Goal: Check status: Check status

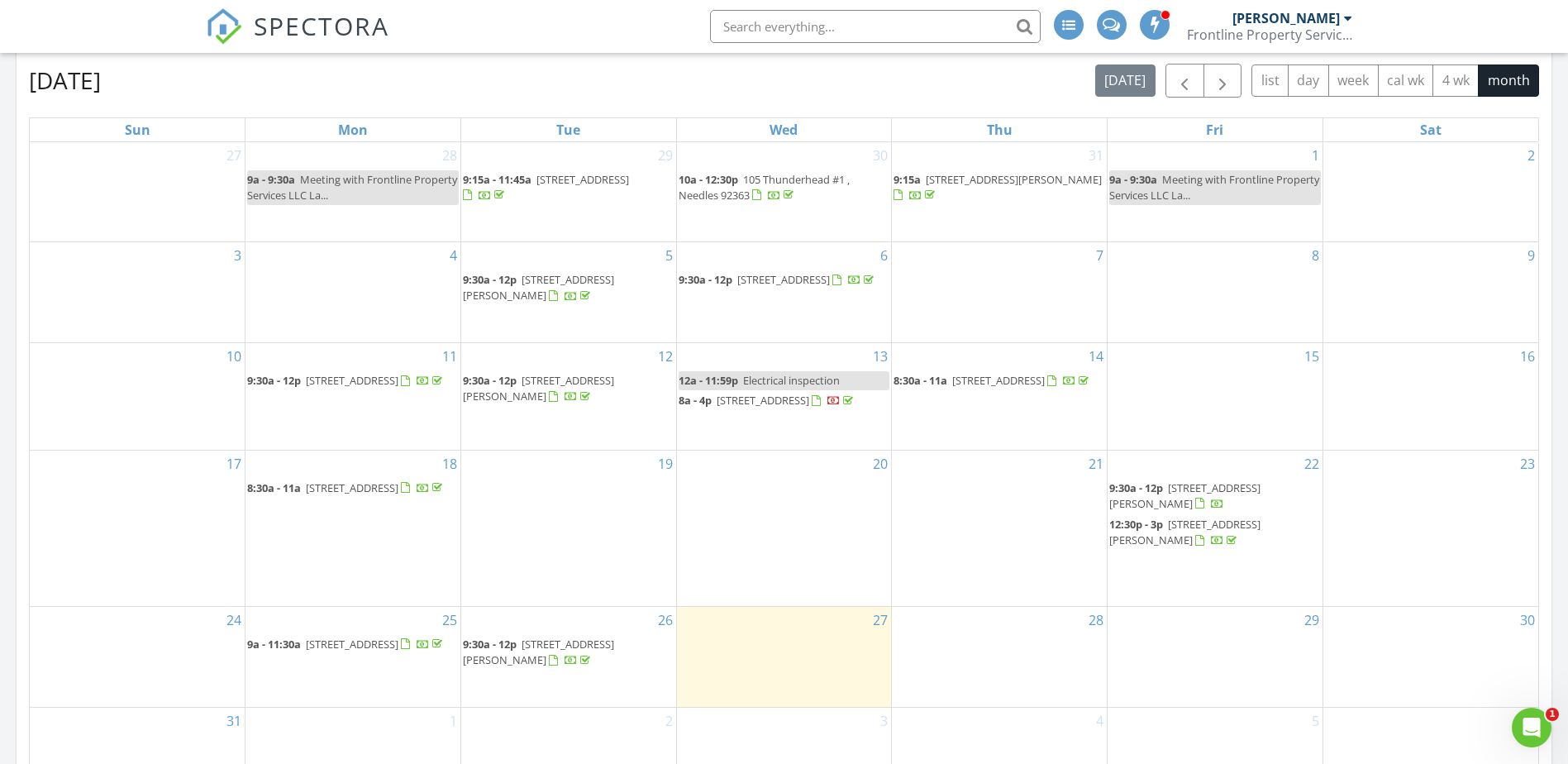
scroll to position [744, 0]
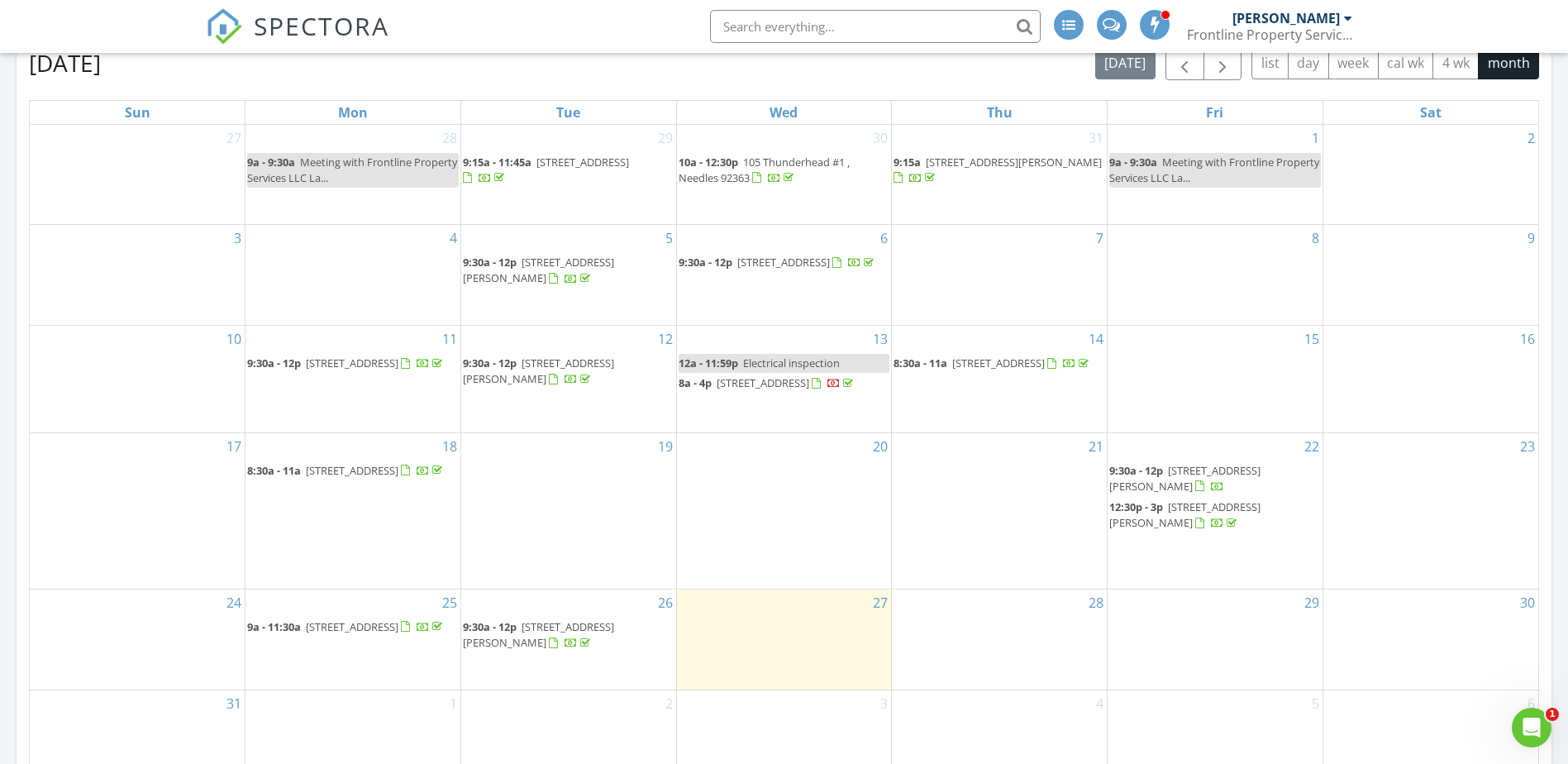
drag, startPoint x: 1214, startPoint y: 504, endPoint x: 1217, endPoint y: 519, distance: 15.3
click at [1217, 519] on span "37346 N Buckskin Cir, Parker 85344" at bounding box center [1185, 515] width 152 height 30
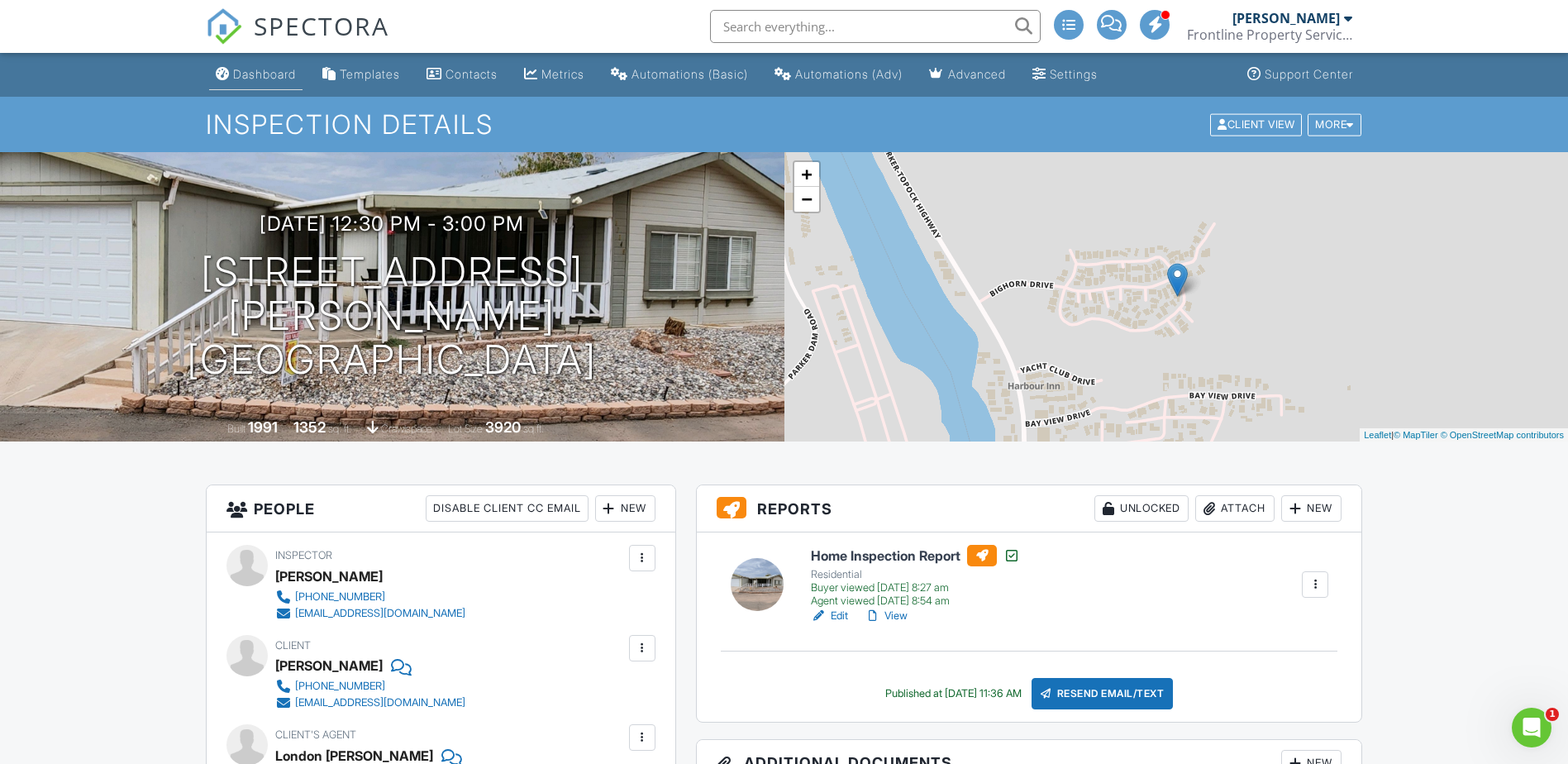
click at [272, 71] on div "Dashboard" at bounding box center [264, 74] width 63 height 14
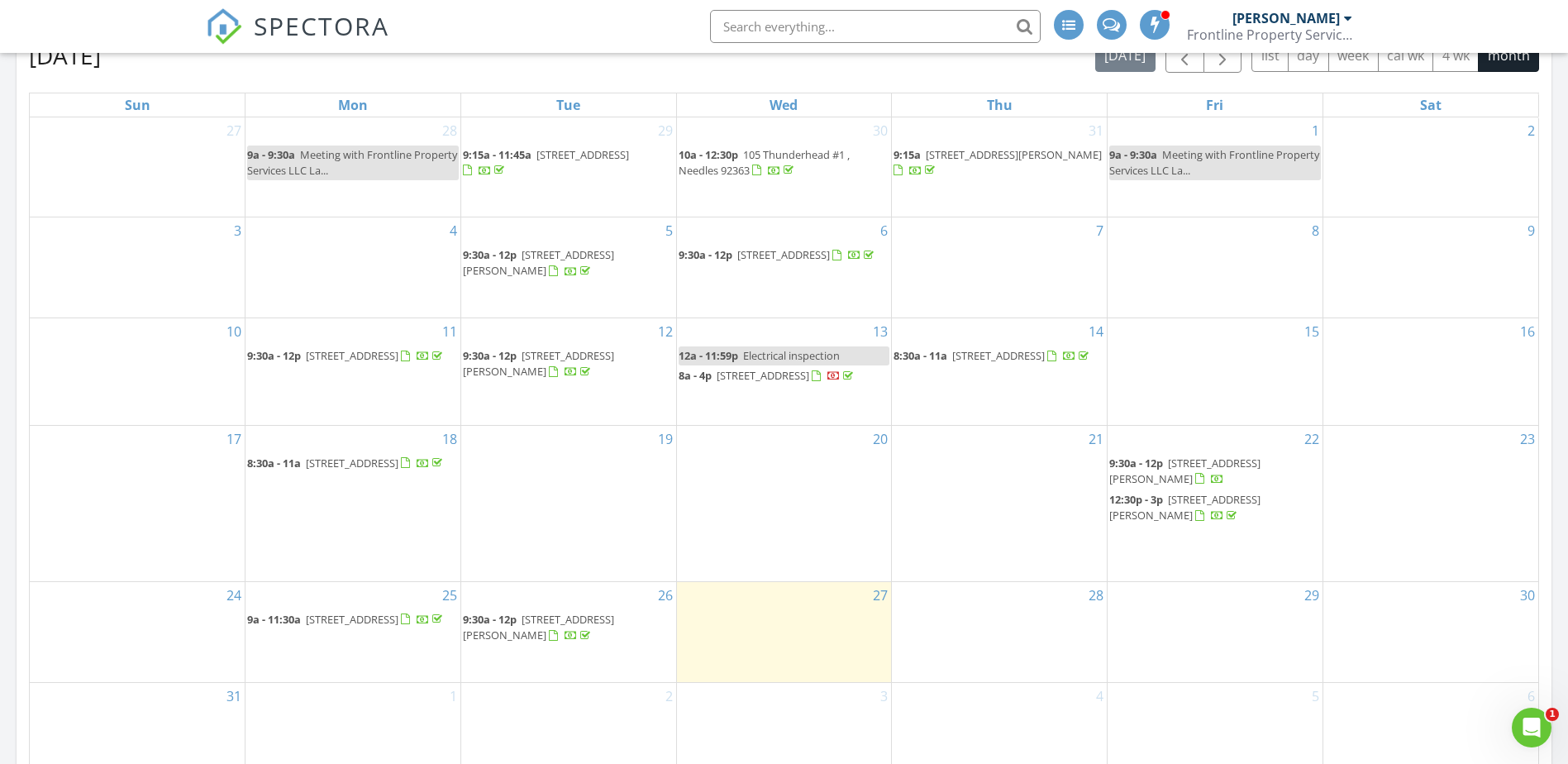
scroll to position [910, 0]
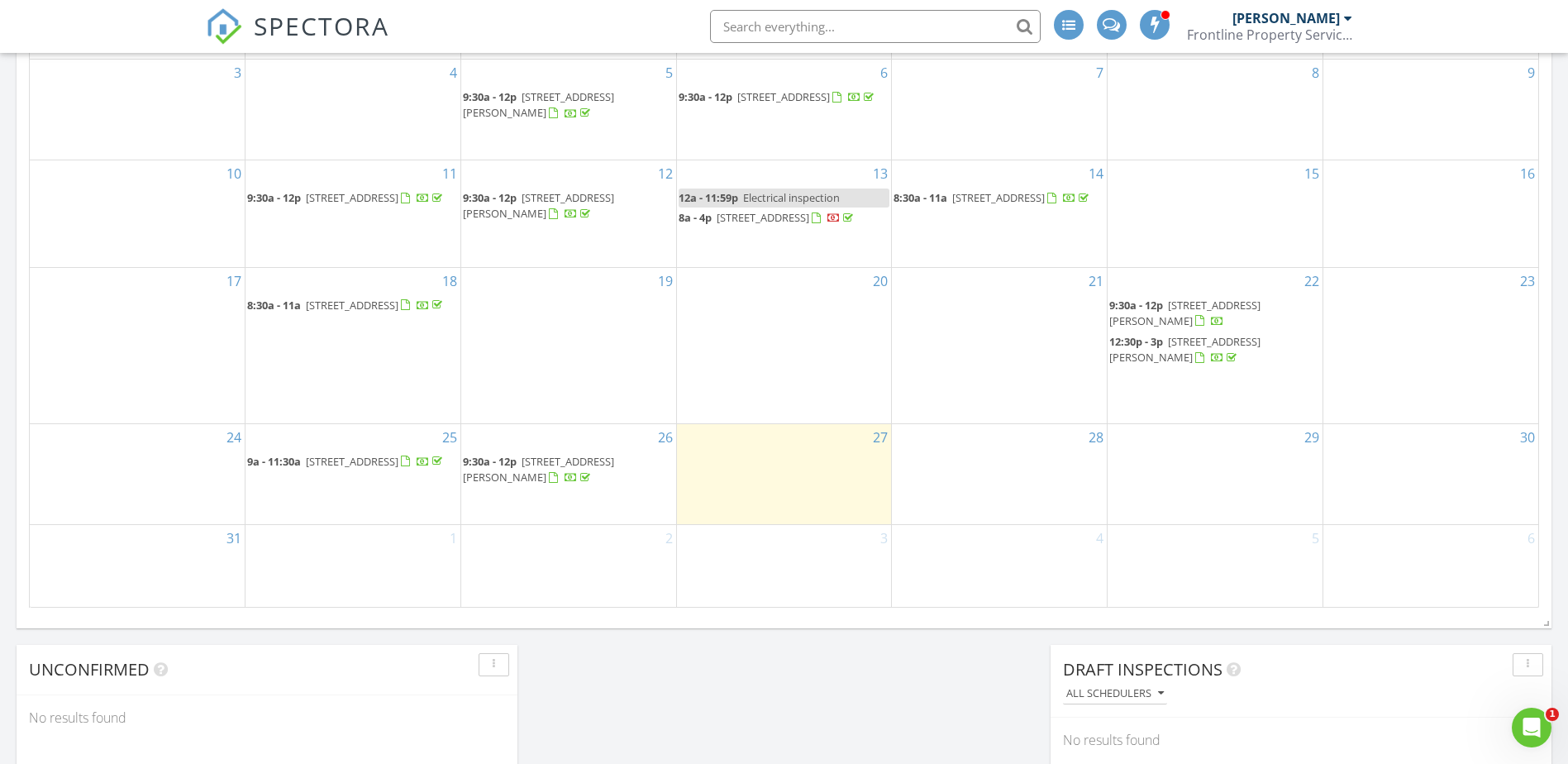
click at [337, 469] on span "539 Burkemo Ln A3, Lake Havasu City 86406" at bounding box center [352, 462] width 93 height 15
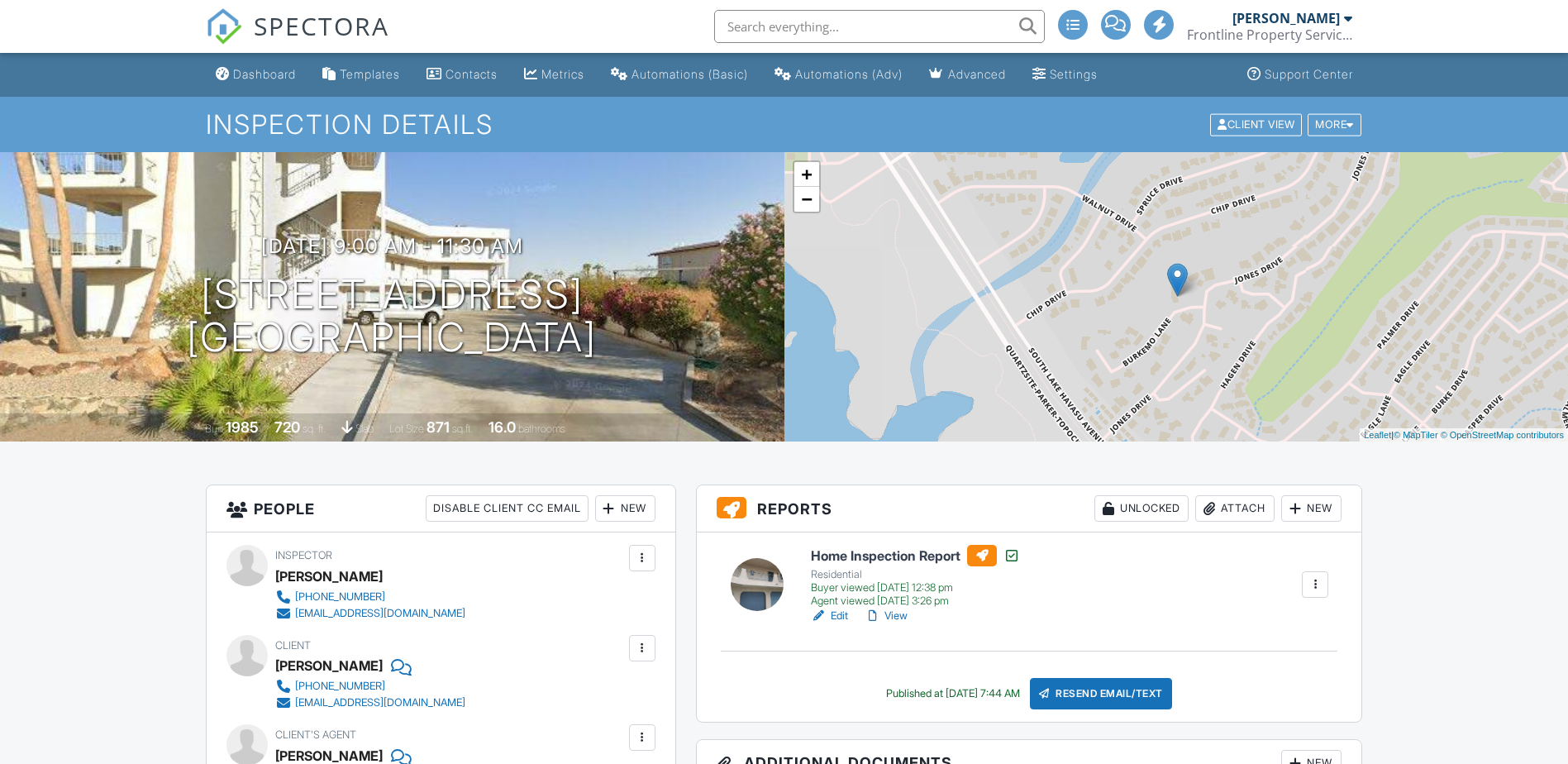
click at [898, 614] on link "View" at bounding box center [886, 615] width 43 height 16
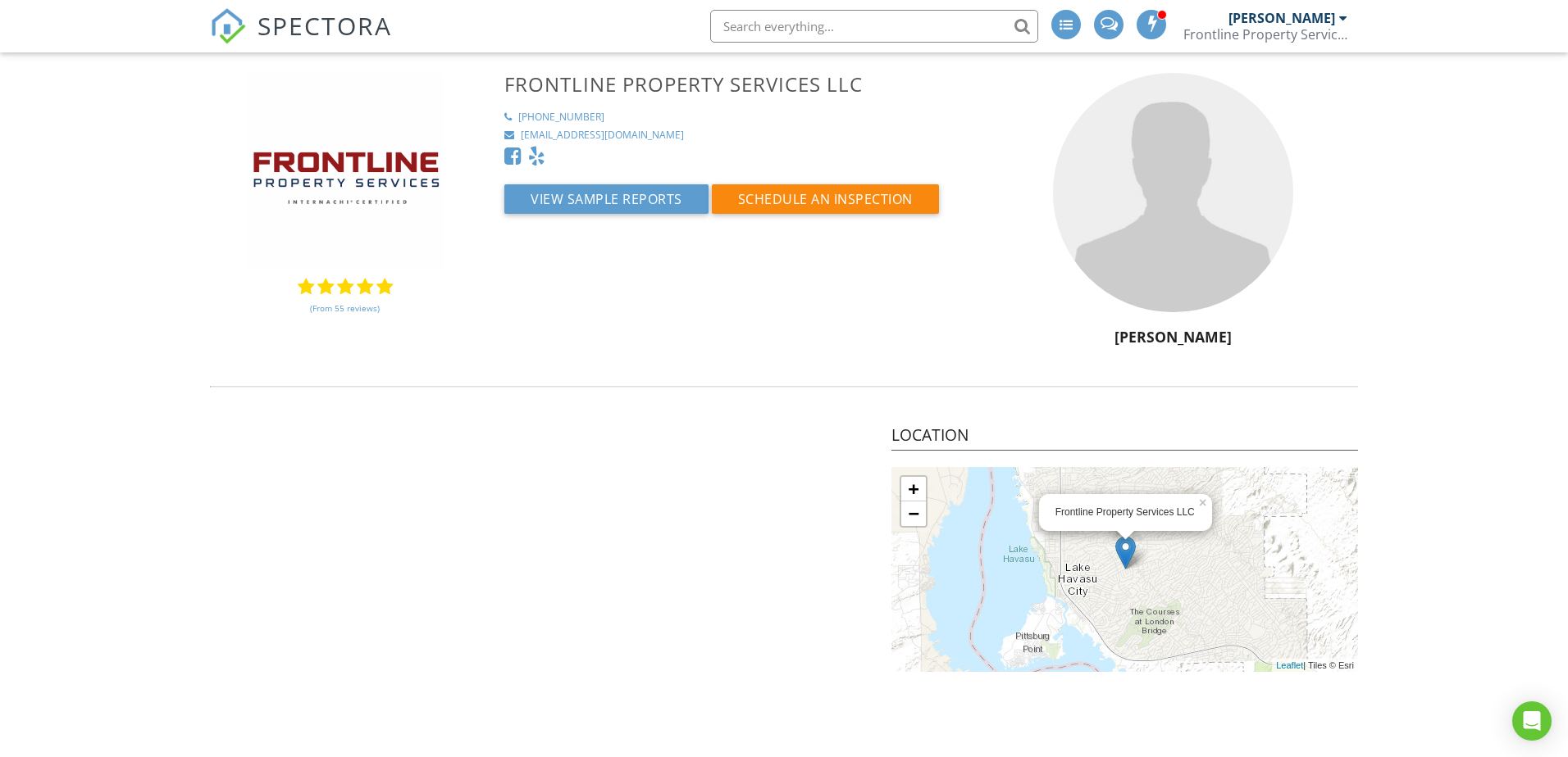
click at [306, 16] on span "SPECTORA" at bounding box center [324, 25] width 134 height 35
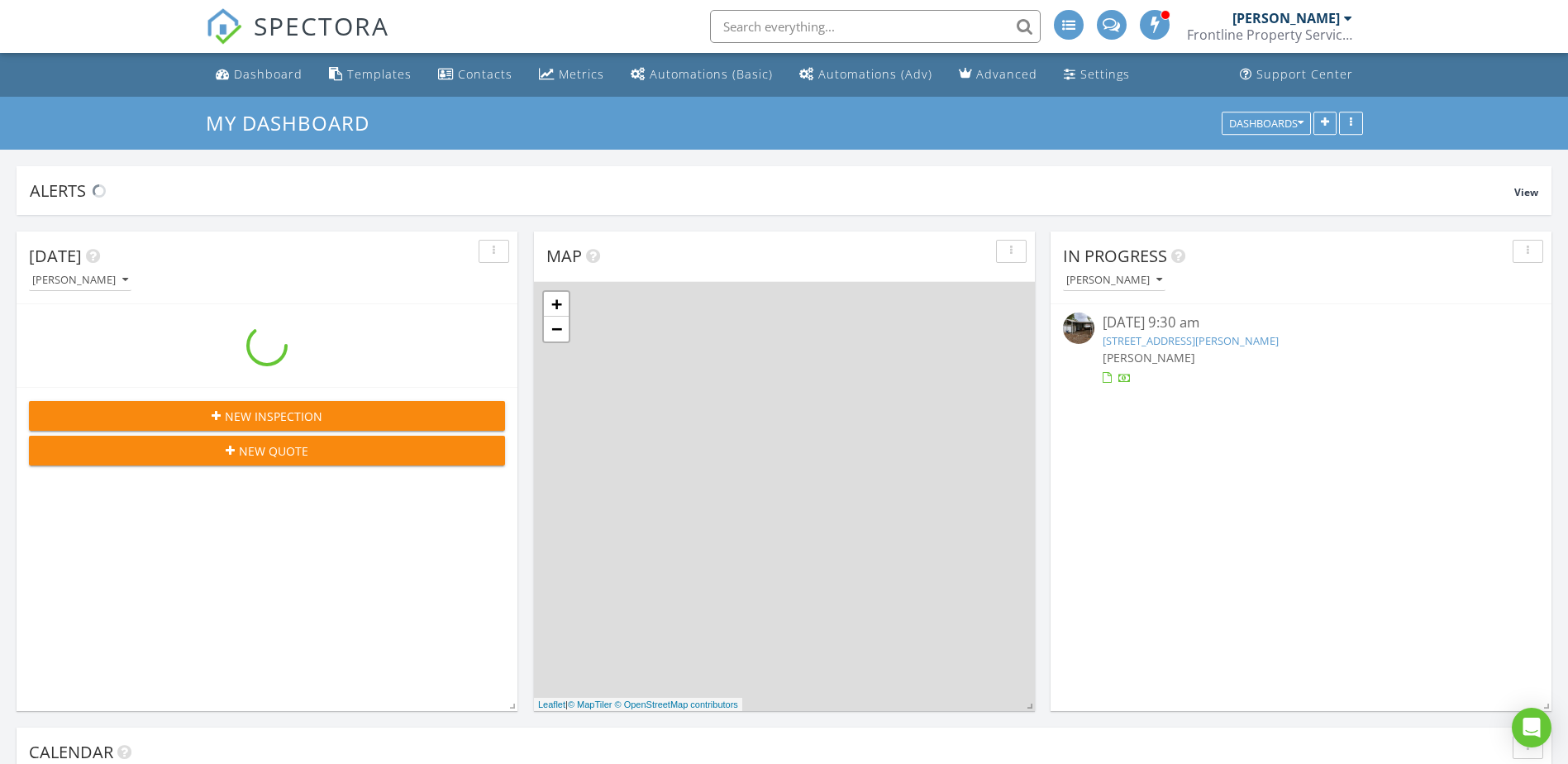
scroll to position [1531, 1594]
